Goal: Information Seeking & Learning: Find specific fact

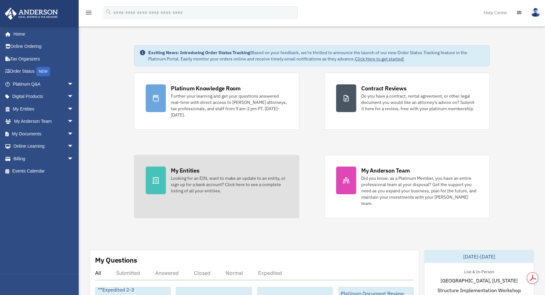
click at [181, 176] on div "Looking for an EIN, want to make an update to an entity, or sign up for a bank …" at bounding box center [229, 184] width 117 height 19
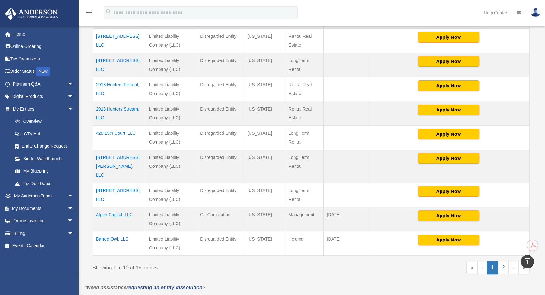
scroll to position [200, 0]
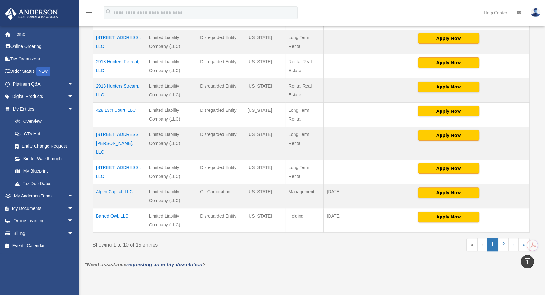
click at [126, 160] on td "5709 13th Street, LLC" at bounding box center [119, 172] width 53 height 24
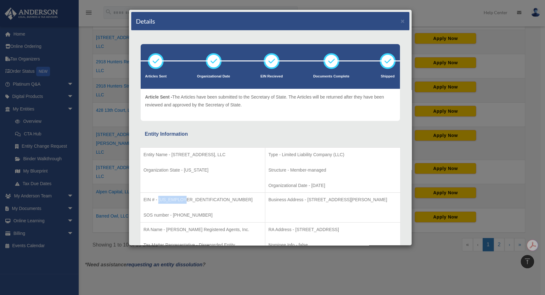
drag, startPoint x: 182, startPoint y: 198, endPoint x: 158, endPoint y: 201, distance: 25.1
click at [158, 201] on p "EIN # - 39-2846719" at bounding box center [202, 200] width 118 height 8
copy p "39-2846719"
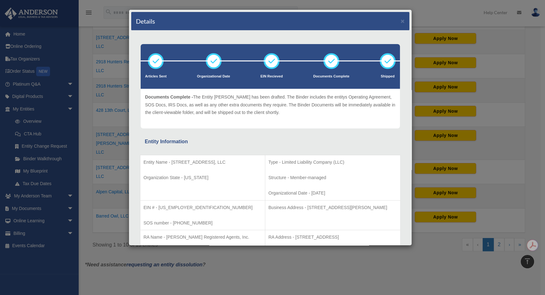
click at [85, 117] on div "Details × Articles Sent Organizational Date" at bounding box center [272, 147] width 545 height 295
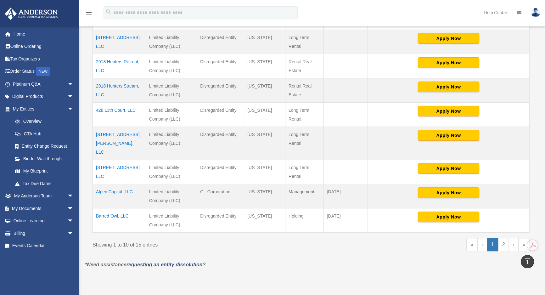
click at [117, 110] on td "428 13th Court, LLC" at bounding box center [119, 115] width 53 height 24
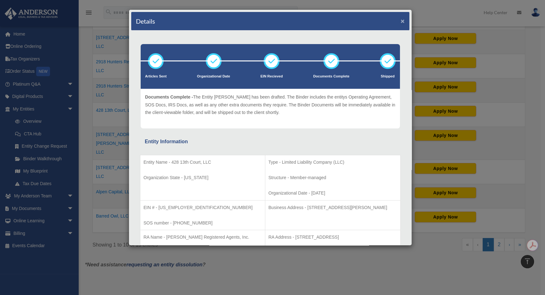
click at [401, 21] on button "×" at bounding box center [403, 21] width 4 height 7
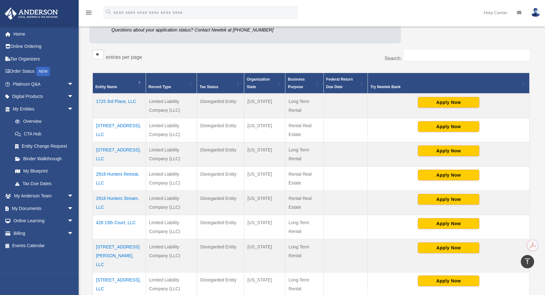
scroll to position [86, 0]
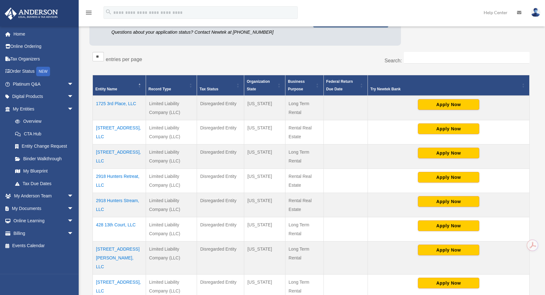
click at [120, 103] on td "1725 3rd Place, LLC" at bounding box center [119, 108] width 53 height 25
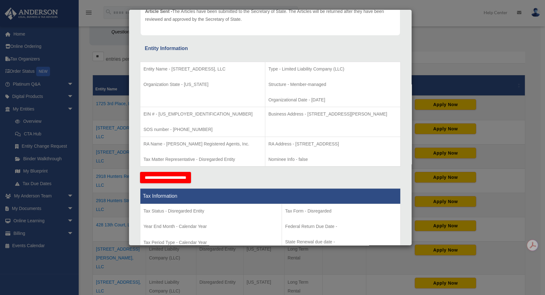
click at [80, 156] on div "Details × Articles Sent Organizational Date" at bounding box center [272, 147] width 545 height 295
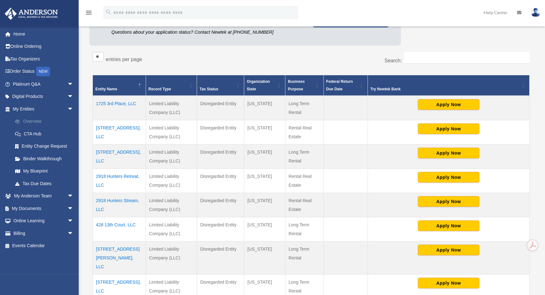
click at [34, 121] on link "Overview" at bounding box center [46, 121] width 74 height 13
click at [36, 206] on link "My Documents arrow_drop_down" at bounding box center [43, 208] width 79 height 13
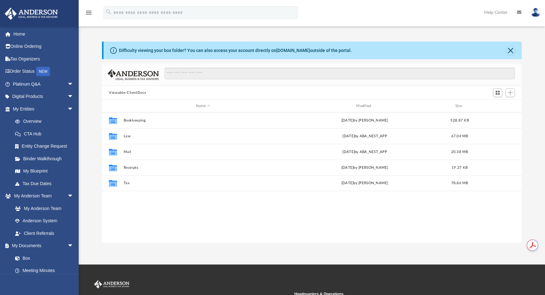
scroll to position [138, 415]
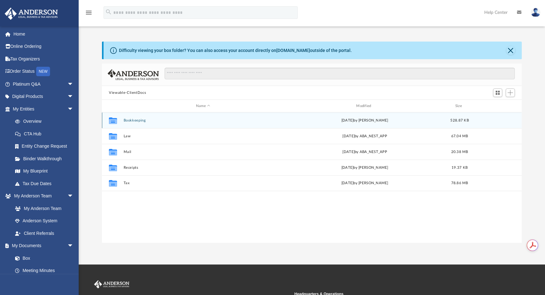
click at [129, 123] on div "Collaborated Folder Bookkeeping Sun Feb 23 2025 by Brenda DeGerald 528.87 KB" at bounding box center [312, 120] width 420 height 16
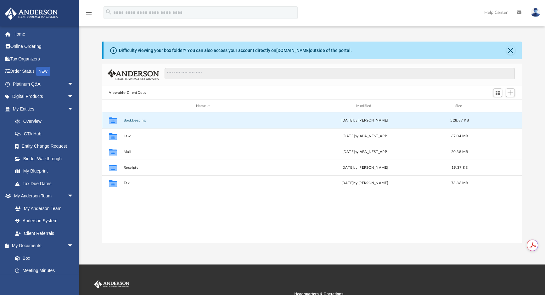
click at [131, 120] on button "Bookkeeping" at bounding box center [203, 120] width 159 height 4
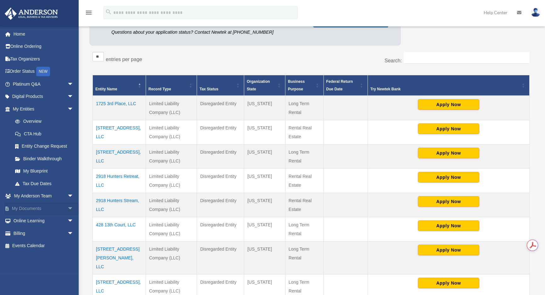
click at [32, 206] on link "My Documents arrow_drop_down" at bounding box center [43, 208] width 79 height 13
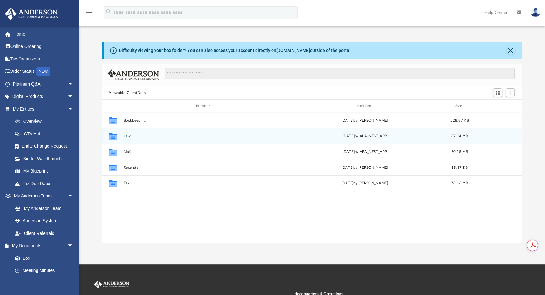
scroll to position [138, 415]
click at [129, 136] on button "Law" at bounding box center [203, 136] width 159 height 4
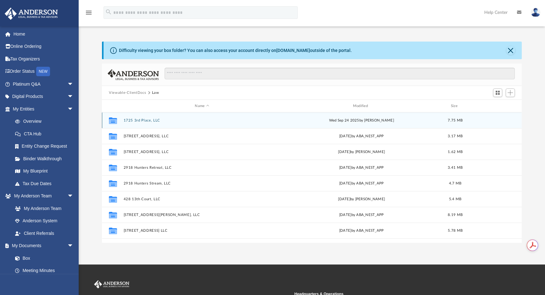
click at [143, 118] on button "1725 3rd Place, LLC" at bounding box center [202, 120] width 157 height 4
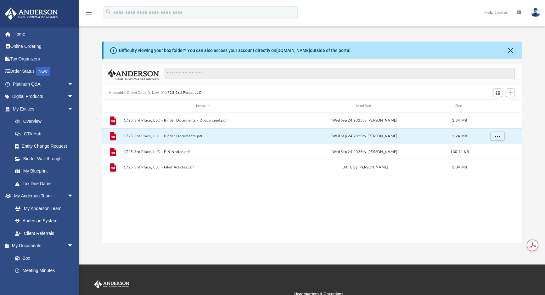
click at [177, 137] on button "1725 3rd Place, LLC - Binder Documents.pdf" at bounding box center [203, 136] width 159 height 4
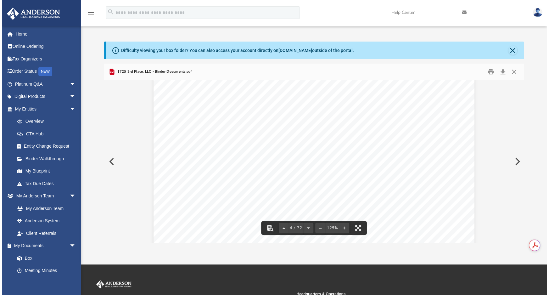
scroll to position [1560, 0]
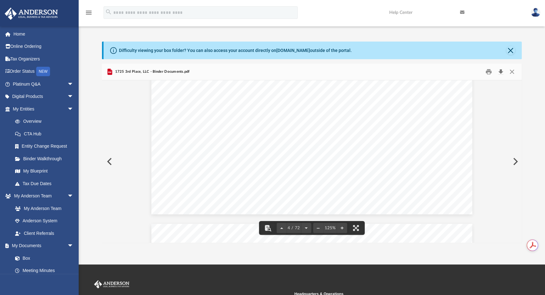
click at [502, 73] on button "Download" at bounding box center [500, 72] width 11 height 10
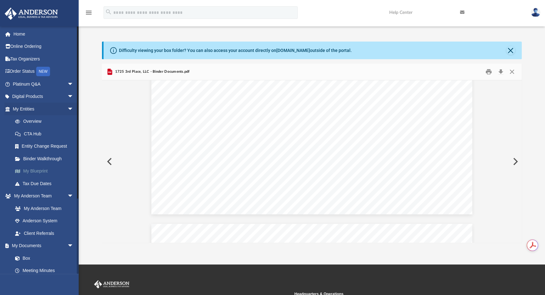
click at [36, 169] on link "My Blueprint" at bounding box center [46, 171] width 74 height 13
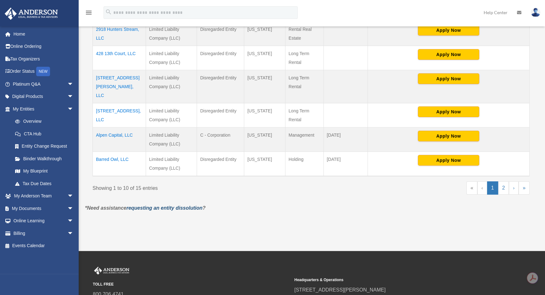
scroll to position [257, 0]
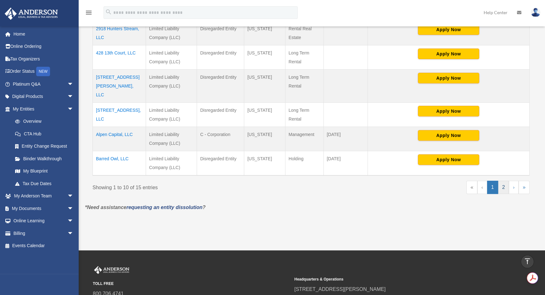
click at [505, 181] on link "2" at bounding box center [503, 187] width 11 height 13
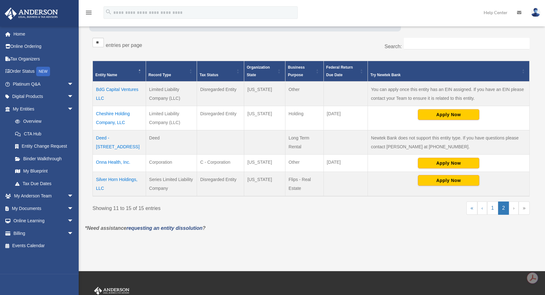
scroll to position [107, 0]
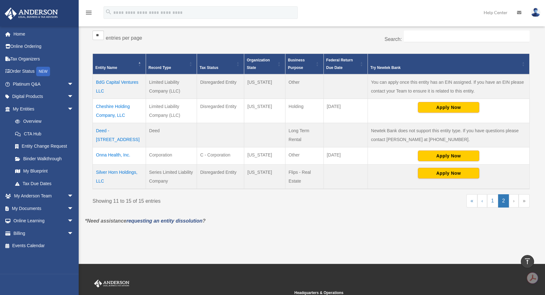
click at [115, 106] on td "Cheshire Holding Company, LLC" at bounding box center [119, 111] width 53 height 24
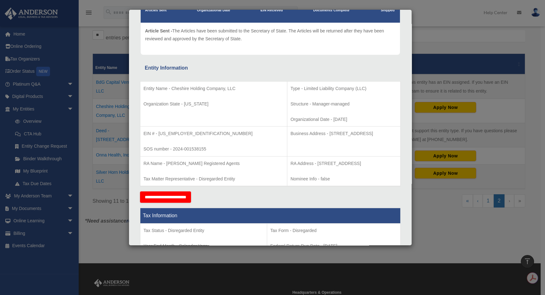
scroll to position [86, 0]
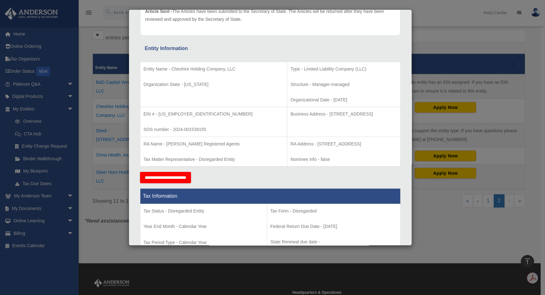
drag, startPoint x: 362, startPoint y: 113, endPoint x: 289, endPoint y: 113, distance: 73.0
click at [290, 113] on p "Business Address - [STREET_ADDRESS]" at bounding box center [343, 114] width 107 height 8
copy p "[STREET_ADDRESS]"
drag, startPoint x: 184, startPoint y: 115, endPoint x: 158, endPoint y: 115, distance: 25.5
click at [158, 115] on p "EIN # - [US_EMPLOYER_IDENTIFICATION_NUMBER]" at bounding box center [213, 114] width 140 height 8
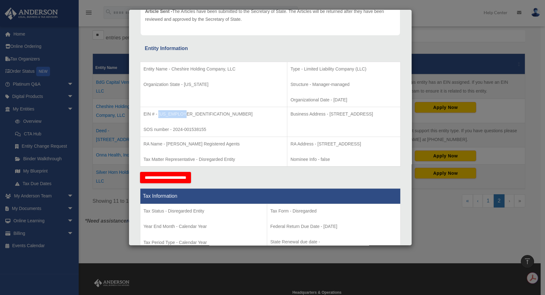
copy p "[US_EMPLOYER_IDENTIFICATION_NUMBER]"
